Goal: Information Seeking & Learning: Learn about a topic

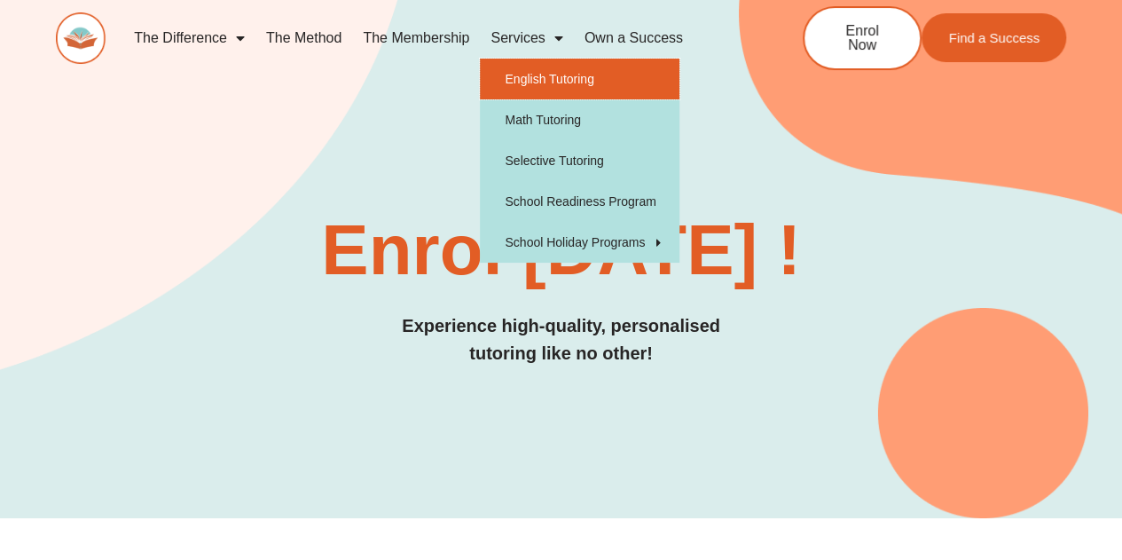
click at [530, 81] on link "English Tutoring" at bounding box center [580, 79] width 200 height 41
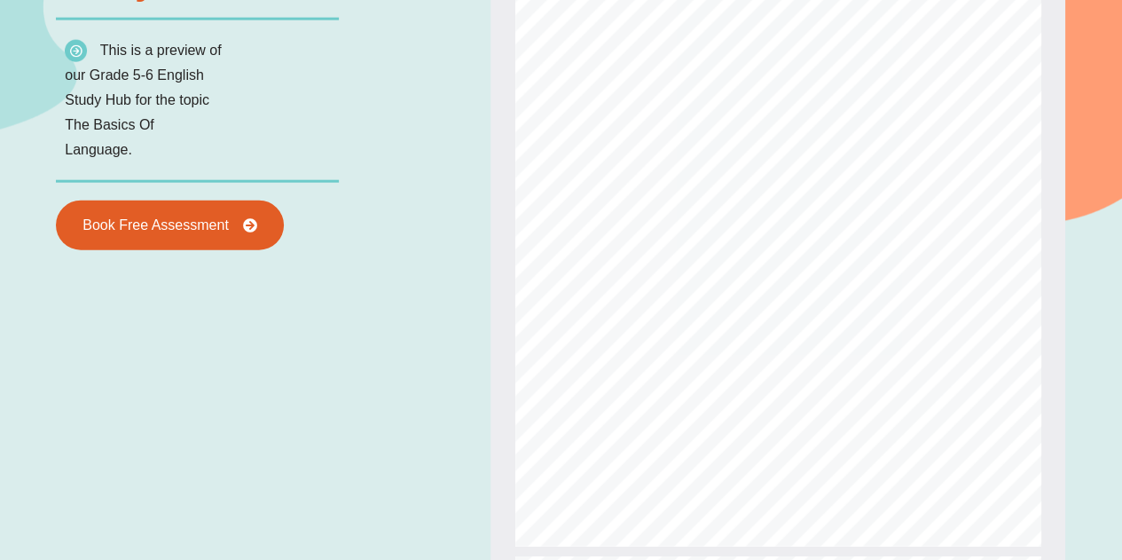
scroll to position [2128, 0]
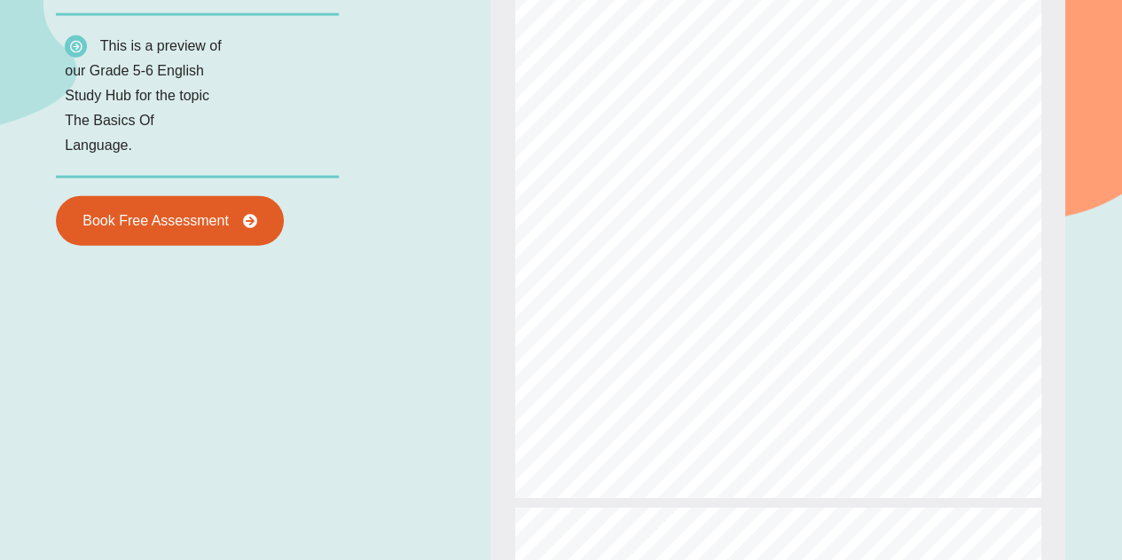
type input "*"
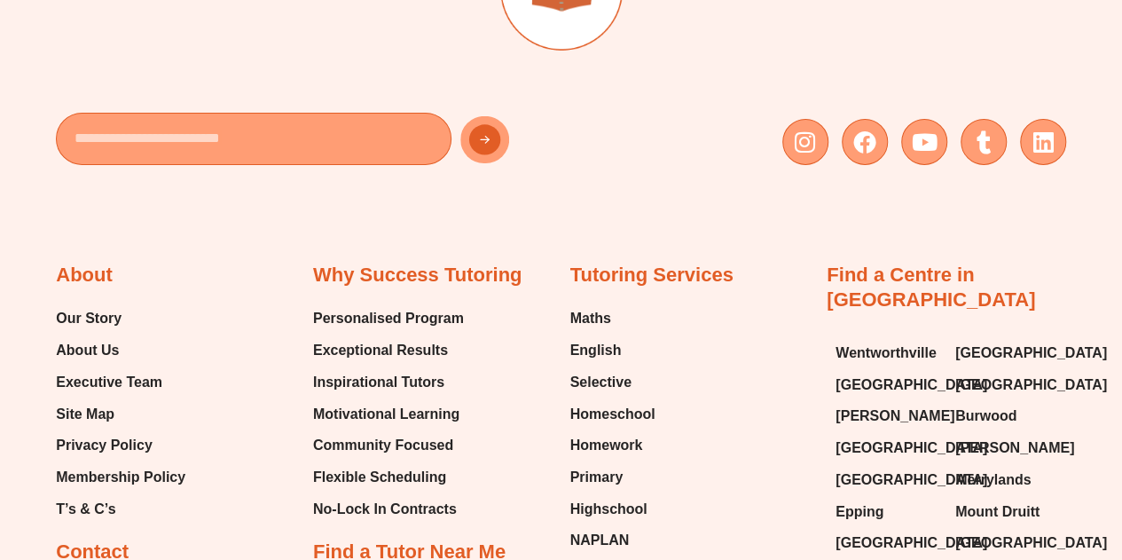
scroll to position [6387, 0]
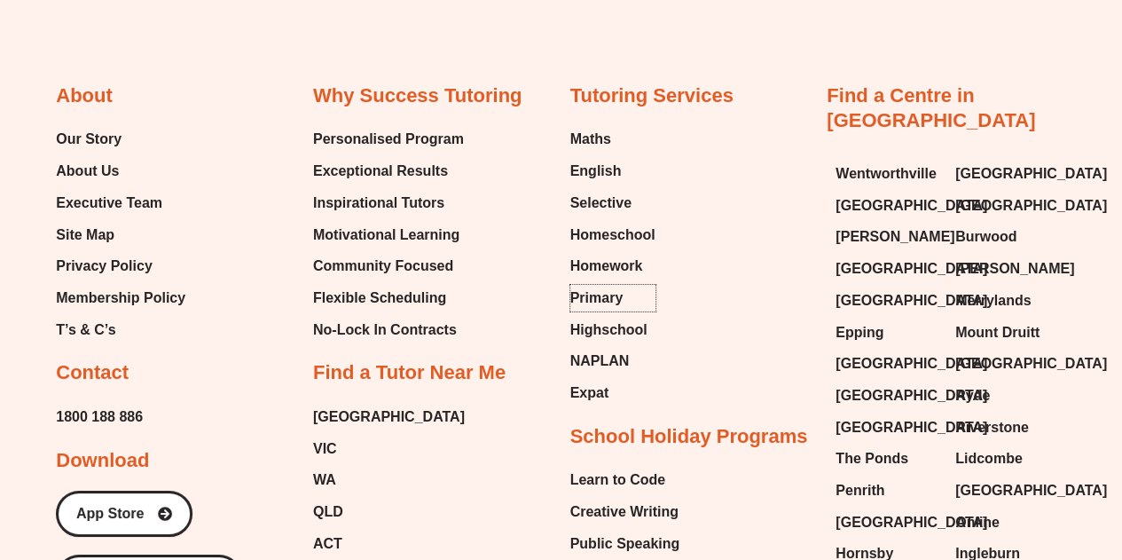
click at [603, 302] on span "Primary" at bounding box center [596, 298] width 53 height 27
